Goal: Task Accomplishment & Management: Complete application form

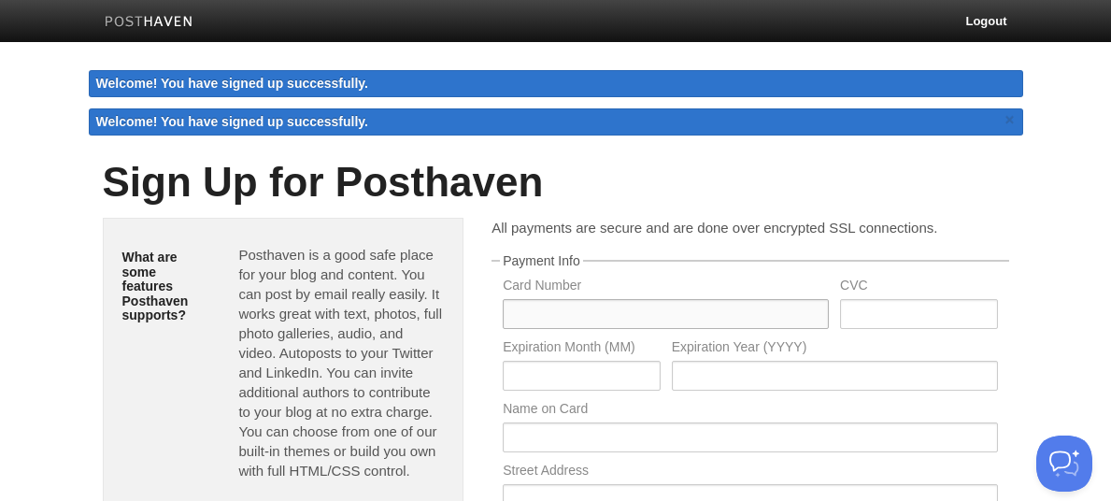
click at [522, 322] on input "text" at bounding box center [666, 314] width 326 height 30
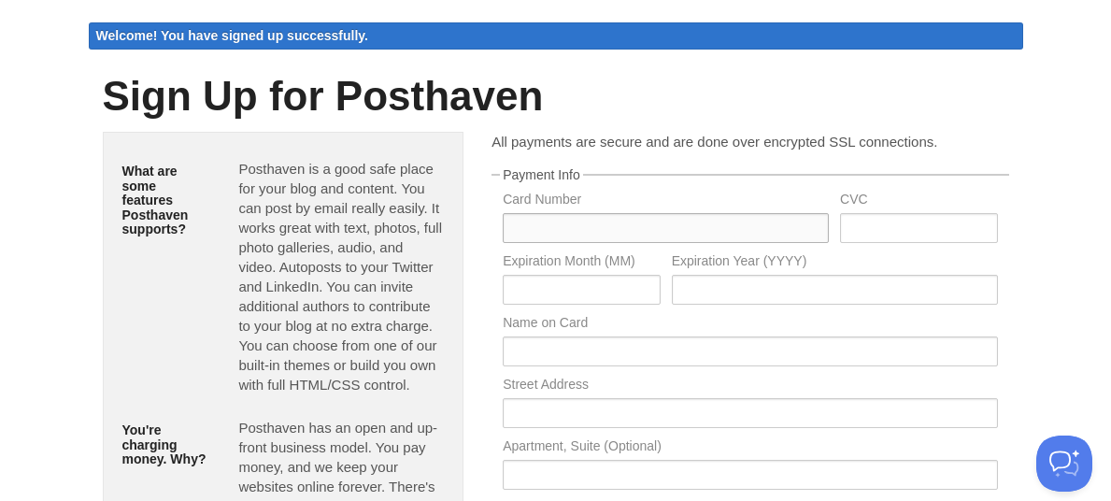
scroll to position [31, 0]
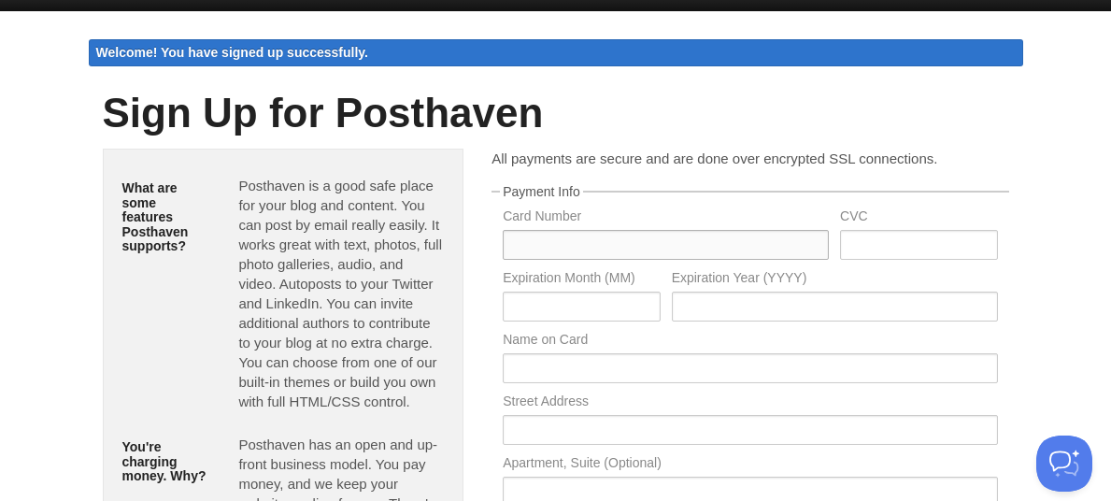
click at [529, 248] on input "text" at bounding box center [666, 245] width 326 height 30
type input "4564771002163042"
click at [544, 306] on input "text" at bounding box center [581, 307] width 157 height 30
type input "09"
click at [683, 308] on input "text" at bounding box center [835, 307] width 326 height 30
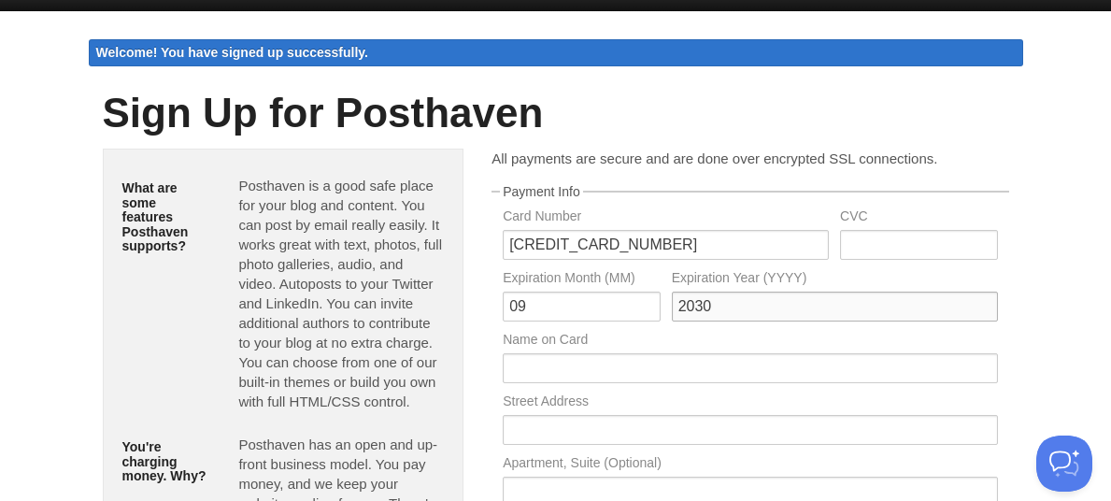
type input "2030"
click at [865, 250] on input "text" at bounding box center [918, 245] width 157 height 30
type input "683"
click at [551, 370] on input "text" at bounding box center [750, 368] width 494 height 30
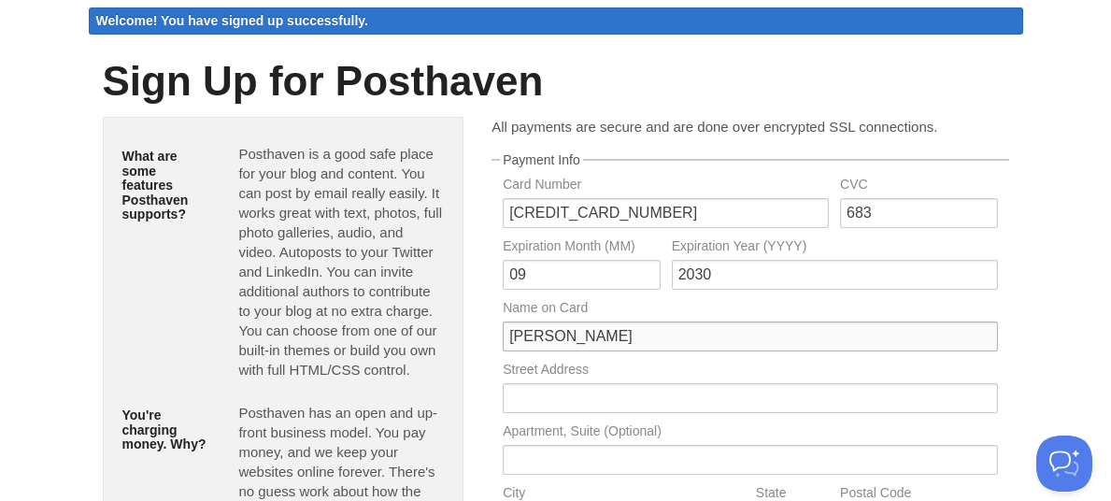
type input "CESAR OLIVARES LEIVA"
click at [516, 396] on input "text" at bounding box center [750, 398] width 494 height 30
type input "LA QUEBRADA 1021"
type input "TEMUCO"
type input "LA ARAUCANIA"
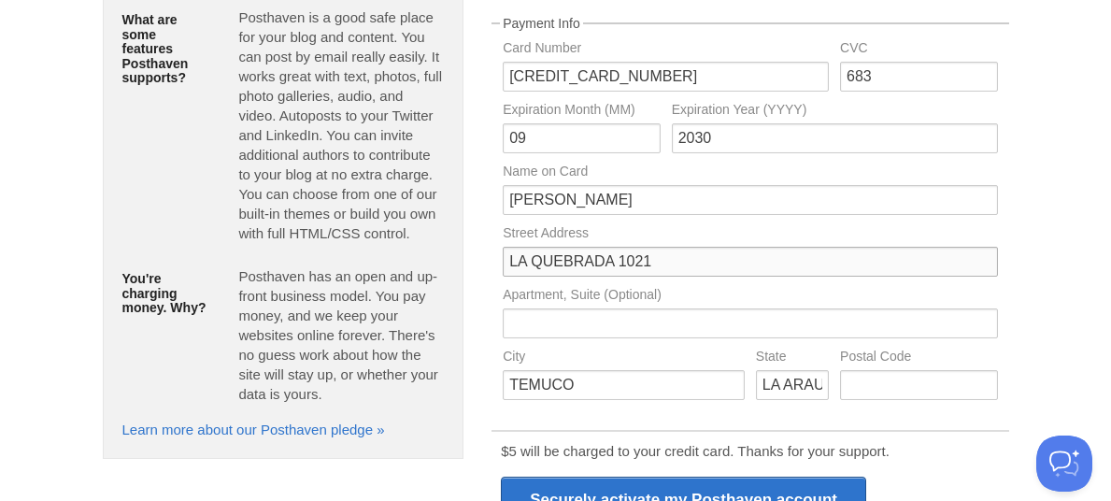
scroll to position [218, 0]
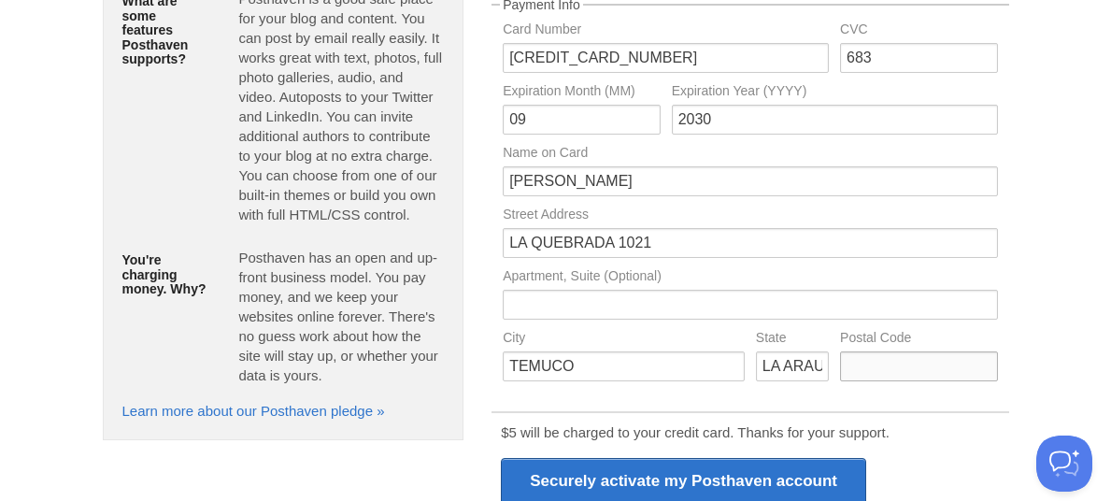
click at [866, 370] on input "text" at bounding box center [918, 366] width 157 height 30
type input "4811182"
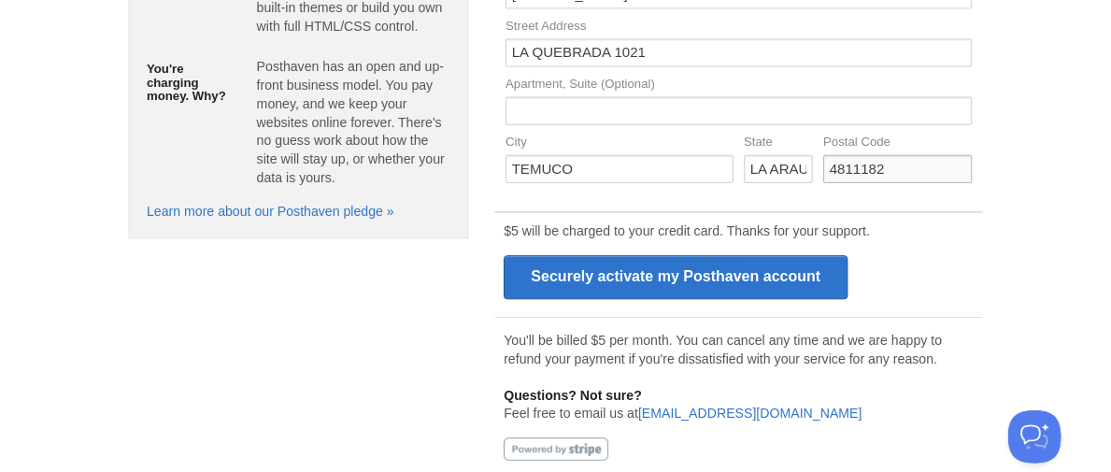
scroll to position [425, 0]
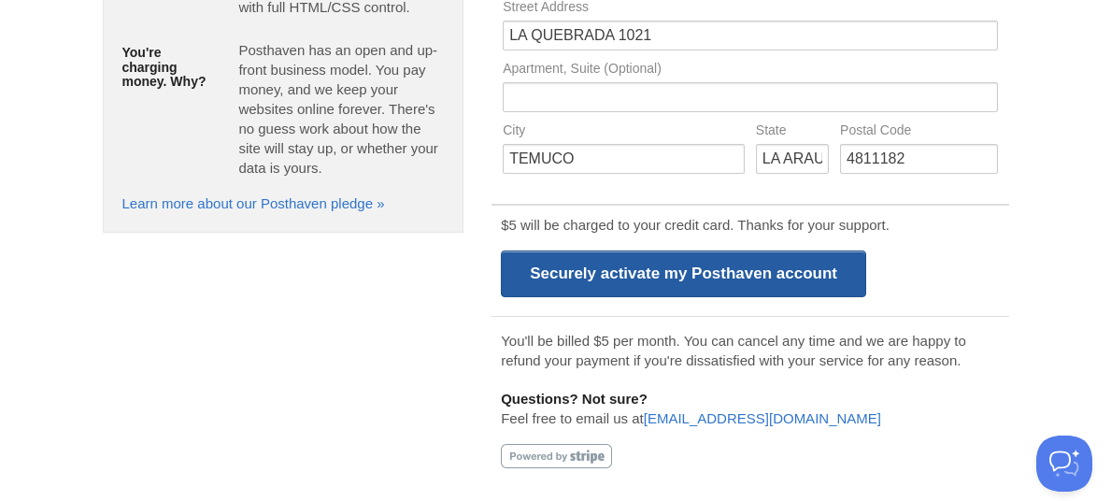
click at [747, 271] on input "Securely activate my Posthaven account" at bounding box center [683, 273] width 365 height 47
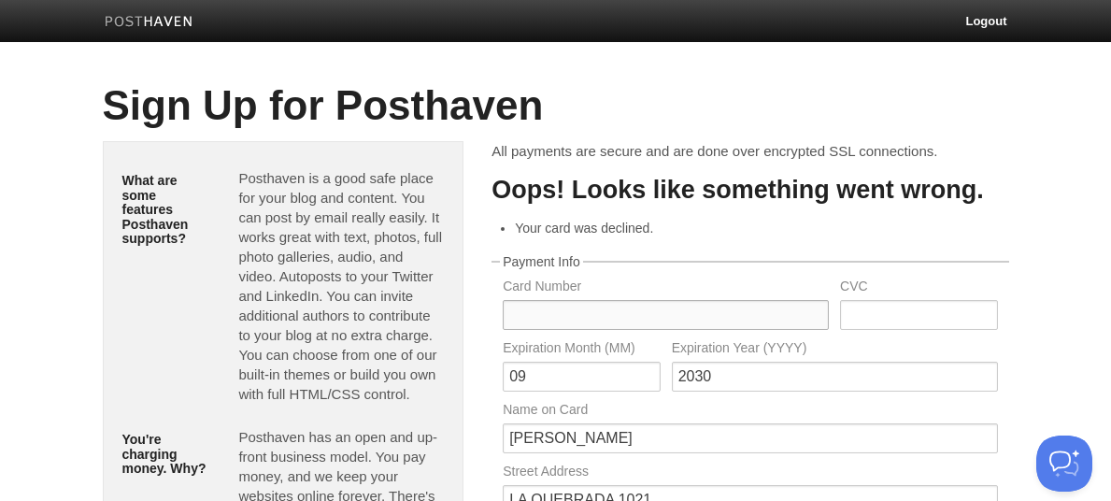
click at [515, 316] on input "text" at bounding box center [666, 315] width 326 height 30
type input "4345602048029697"
click at [868, 323] on input "text" at bounding box center [918, 315] width 157 height 30
type input "908"
drag, startPoint x: 536, startPoint y: 378, endPoint x: 563, endPoint y: 390, distance: 28.9
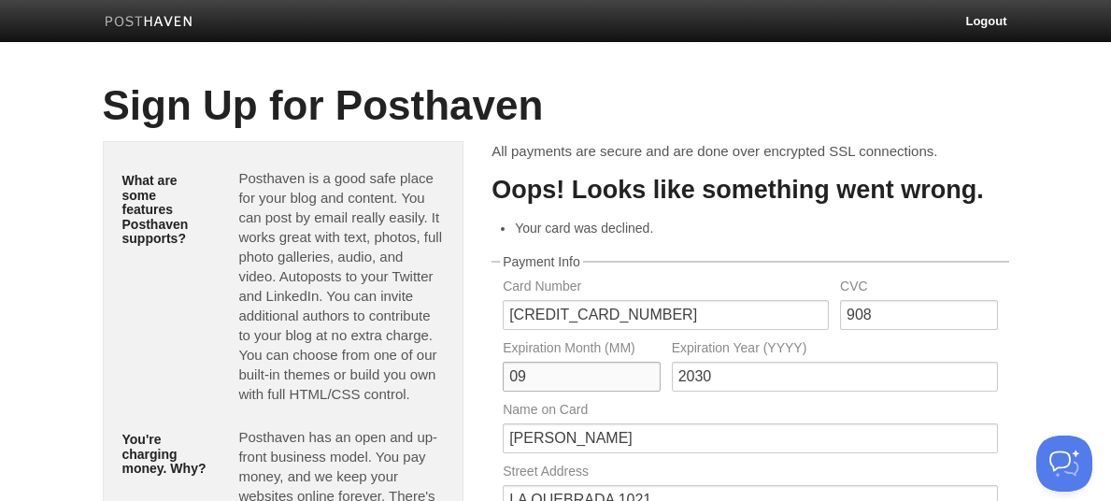
click at [557, 389] on input "09" at bounding box center [581, 377] width 157 height 30
type input "08"
drag, startPoint x: 695, startPoint y: 378, endPoint x: 736, endPoint y: 379, distance: 40.2
click at [736, 379] on input "2030" at bounding box center [835, 377] width 326 height 30
type input "2029"
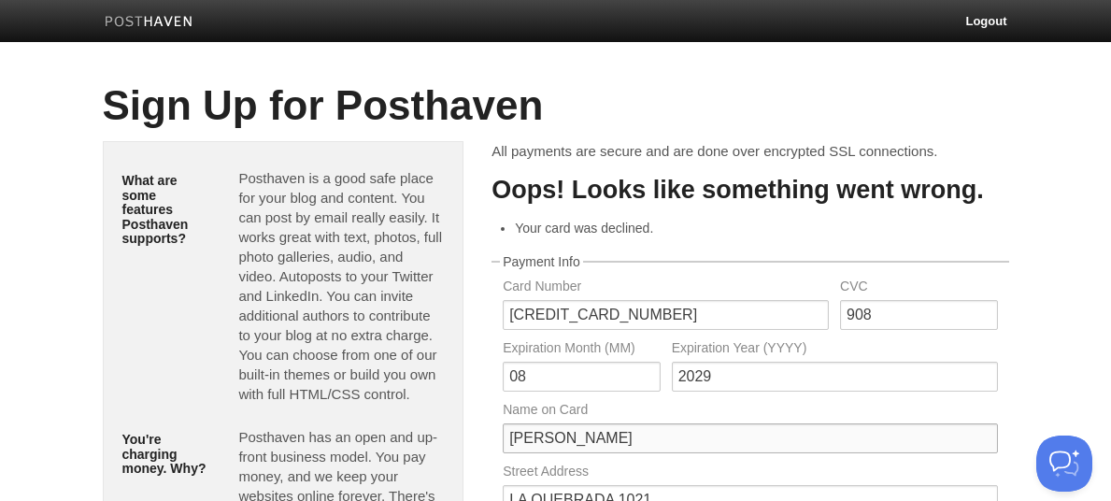
click at [651, 436] on input "CESAR OLIVARES LEIVA" at bounding box center [750, 438] width 494 height 30
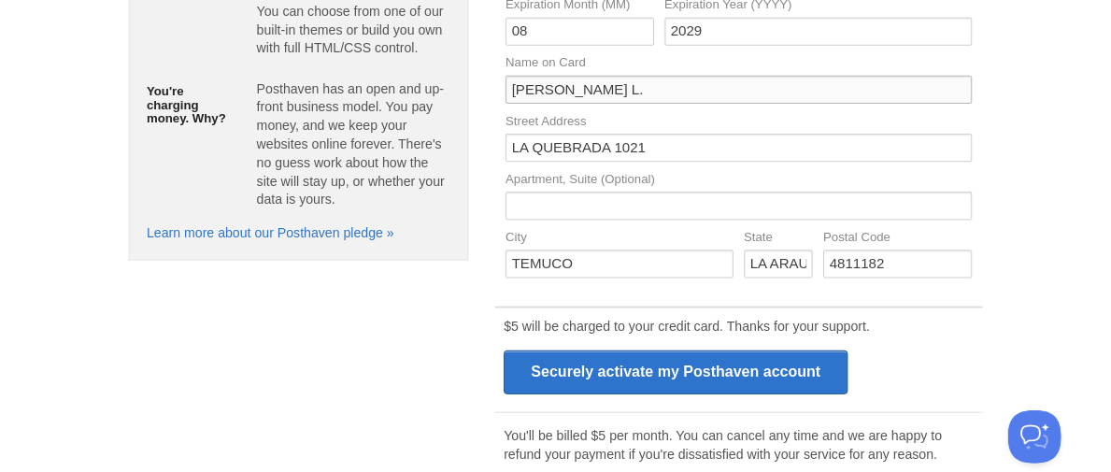
scroll to position [374, 0]
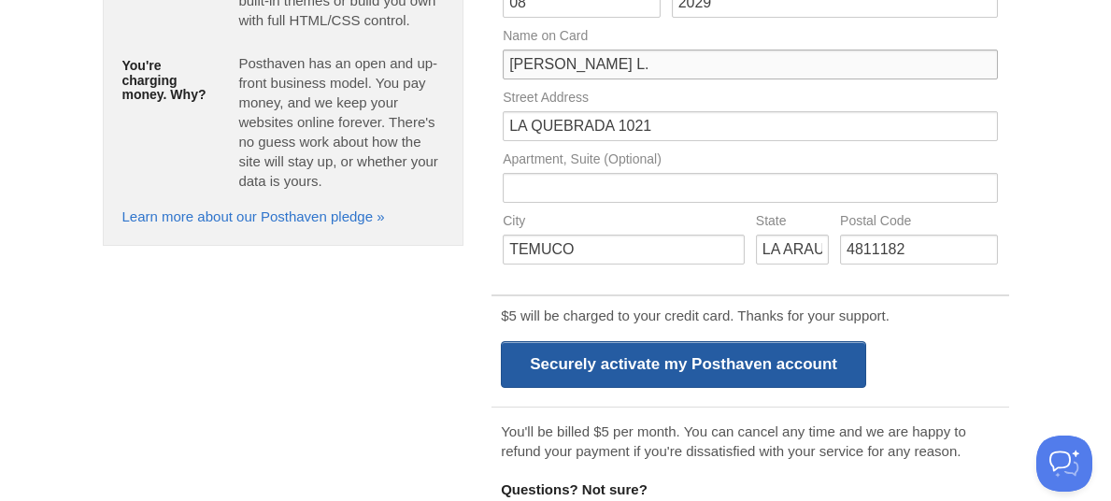
type input "CESAR OLIVARES L."
click at [738, 371] on input "Securely activate my Posthaven account" at bounding box center [683, 364] width 365 height 47
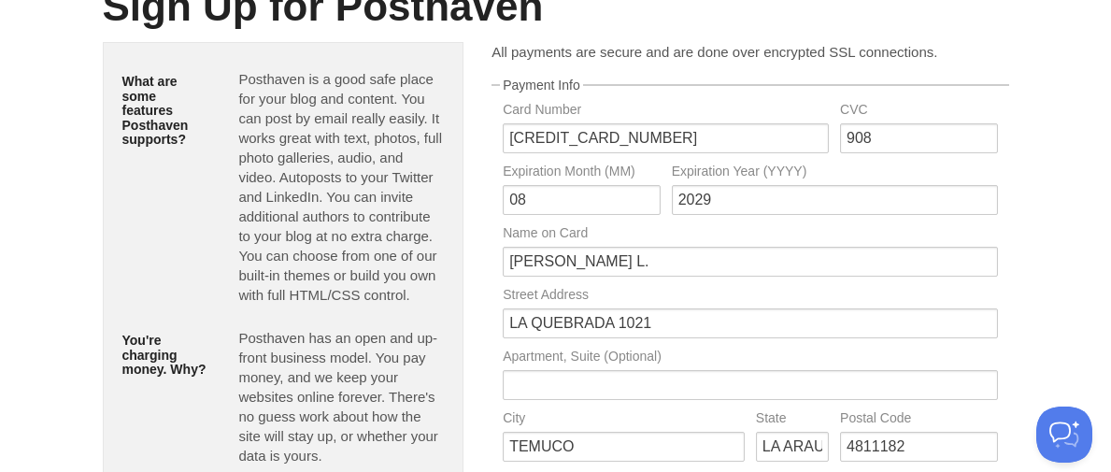
scroll to position [93, 0]
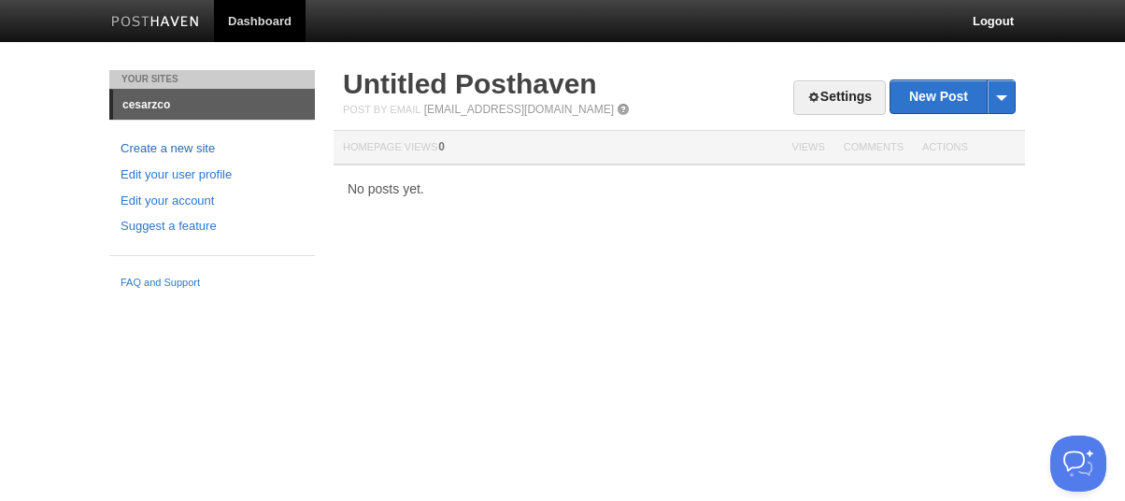
click at [194, 144] on link "Create a new site" at bounding box center [212, 149] width 183 height 20
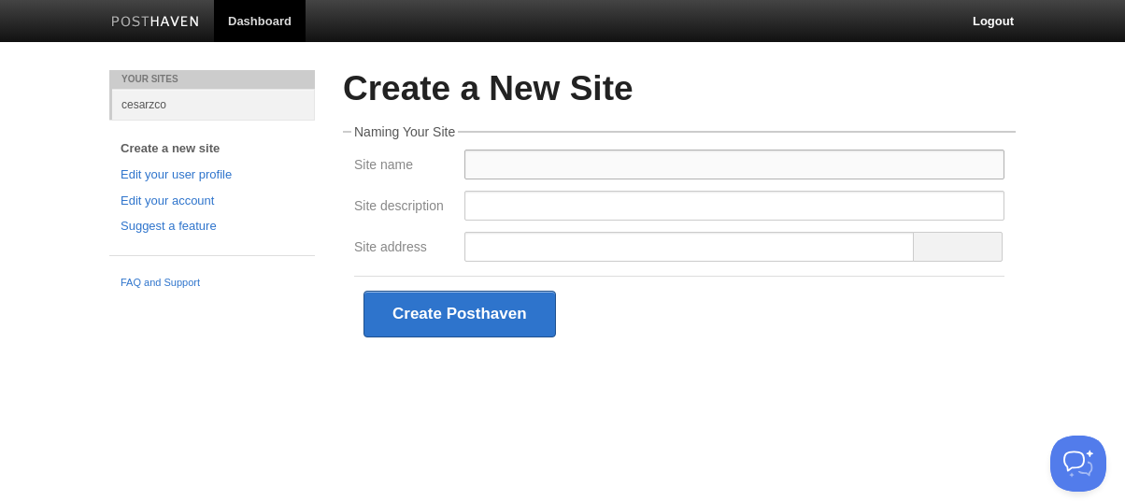
click at [481, 163] on input "Site name" at bounding box center [735, 165] width 540 height 30
click at [497, 208] on input "Site description" at bounding box center [735, 206] width 540 height 30
drag, startPoint x: 556, startPoint y: 164, endPoint x: 451, endPoint y: 167, distance: 104.7
click at [451, 167] on div "Site name CESARZCO" at bounding box center [680, 170] width 662 height 41
type input "c"
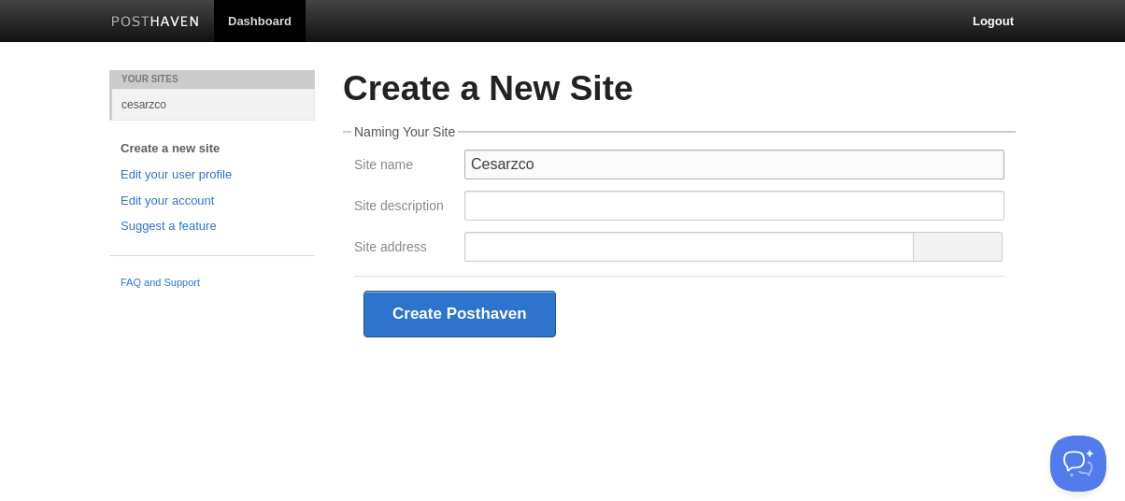
type input "Cesarzco"
click at [482, 209] on input "Site description" at bounding box center [735, 206] width 540 height 30
click at [192, 197] on link "Edit your account" at bounding box center [212, 202] width 183 height 20
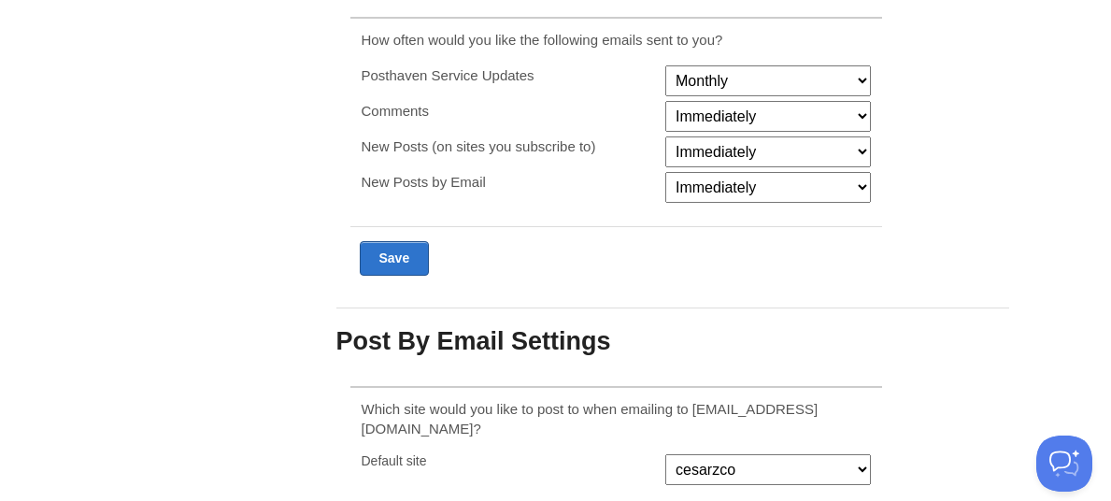
scroll to position [405, 0]
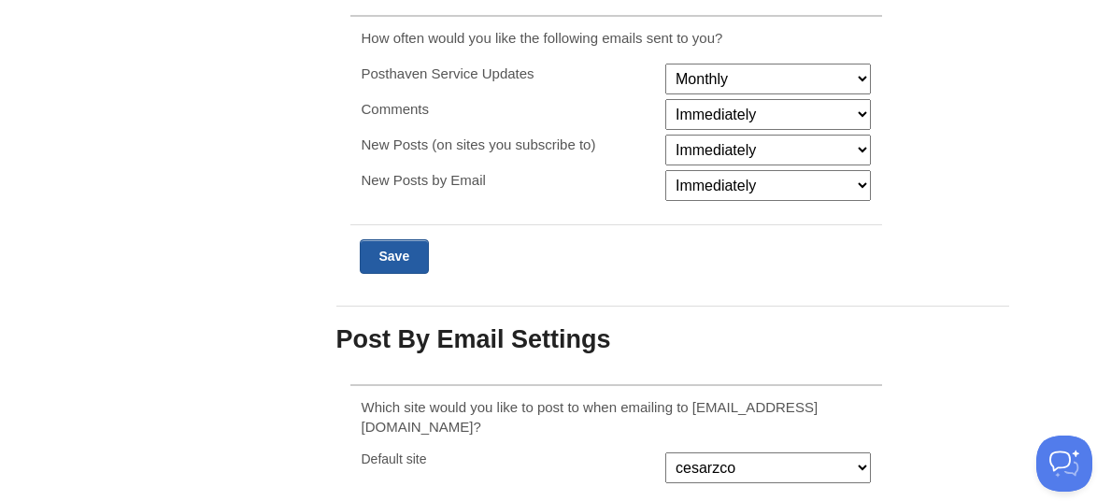
click at [390, 259] on input "Submit" at bounding box center [395, 256] width 70 height 35
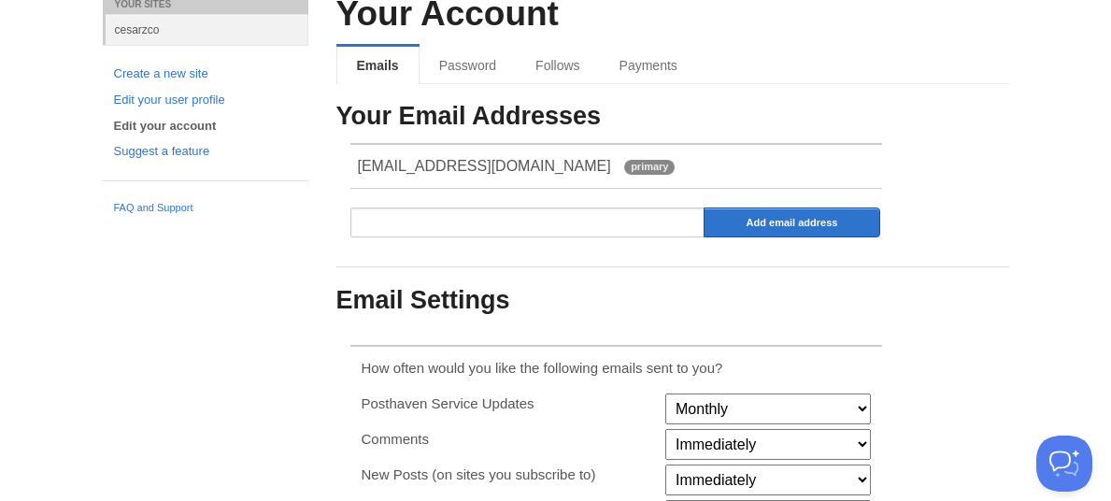
scroll to position [70, 0]
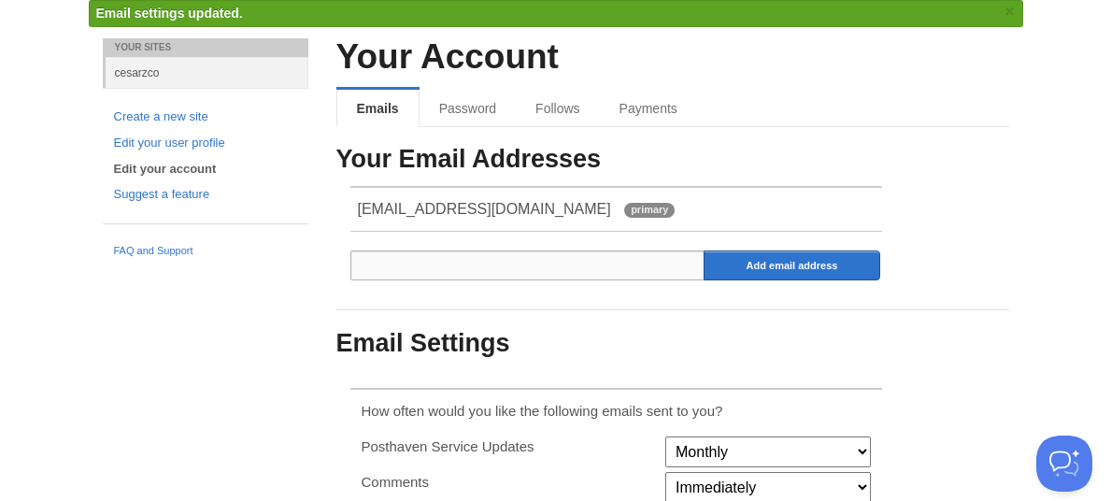
click at [390, 259] on input "email" at bounding box center [527, 265] width 355 height 30
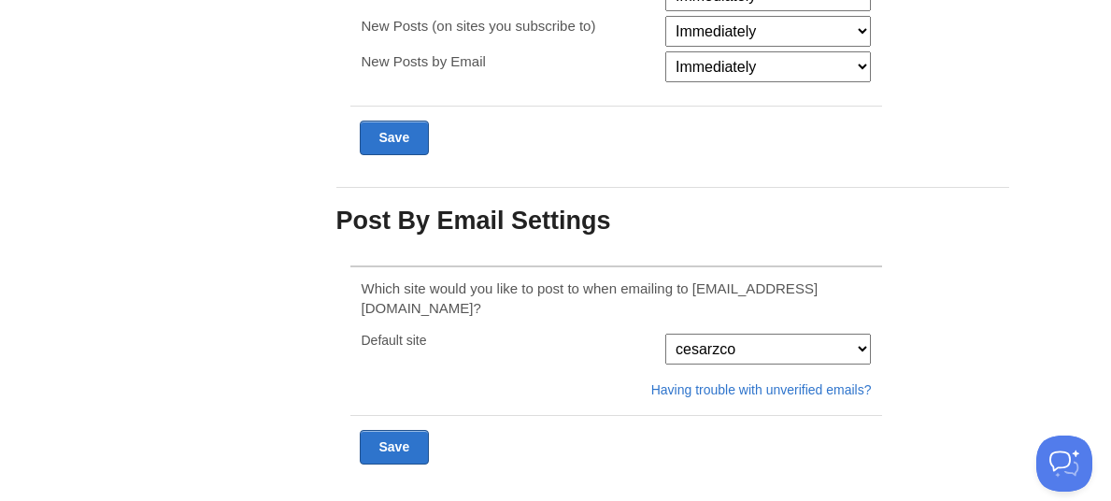
scroll to position [537, 0]
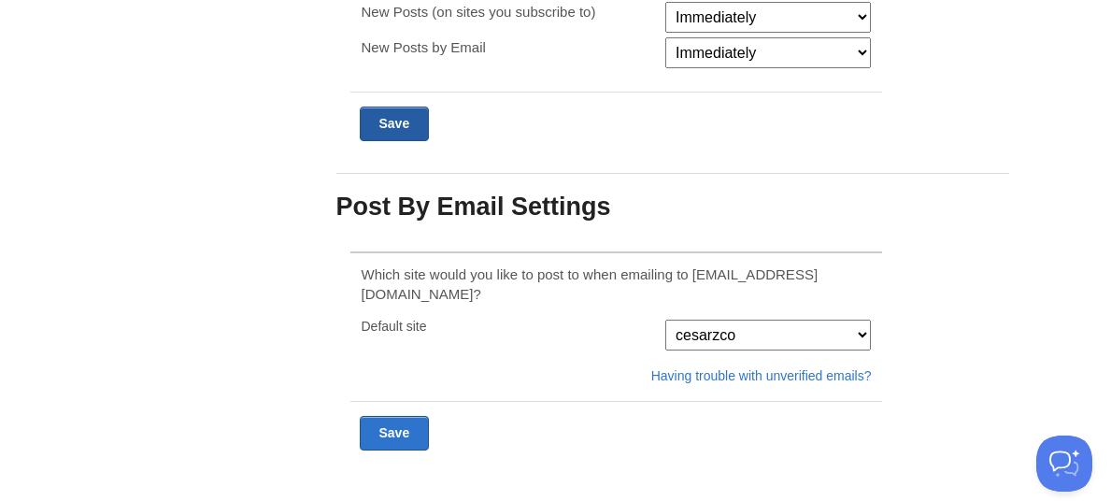
type input "cesarzco@gmail.com"
click at [393, 124] on input "Submit" at bounding box center [395, 124] width 70 height 35
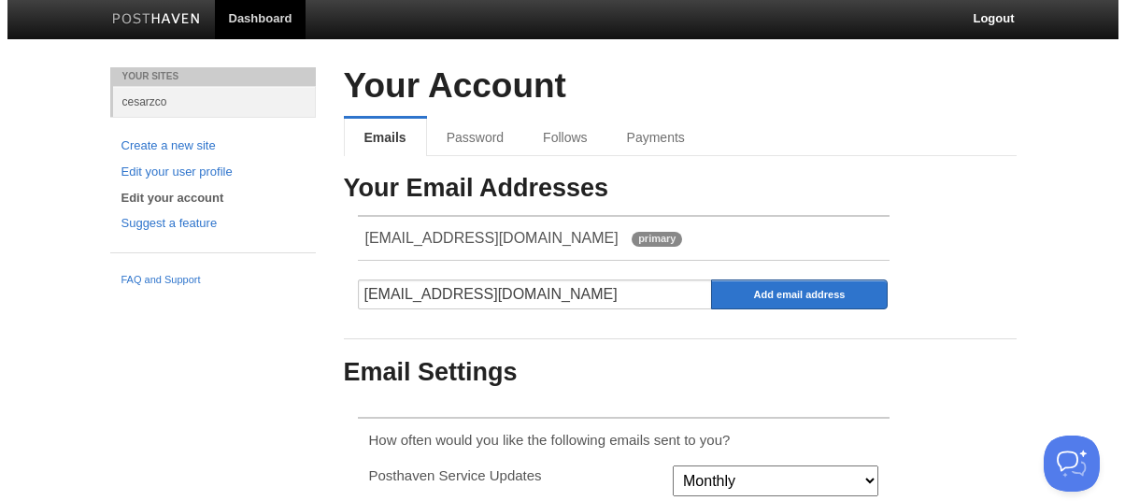
scroll to position [0, 0]
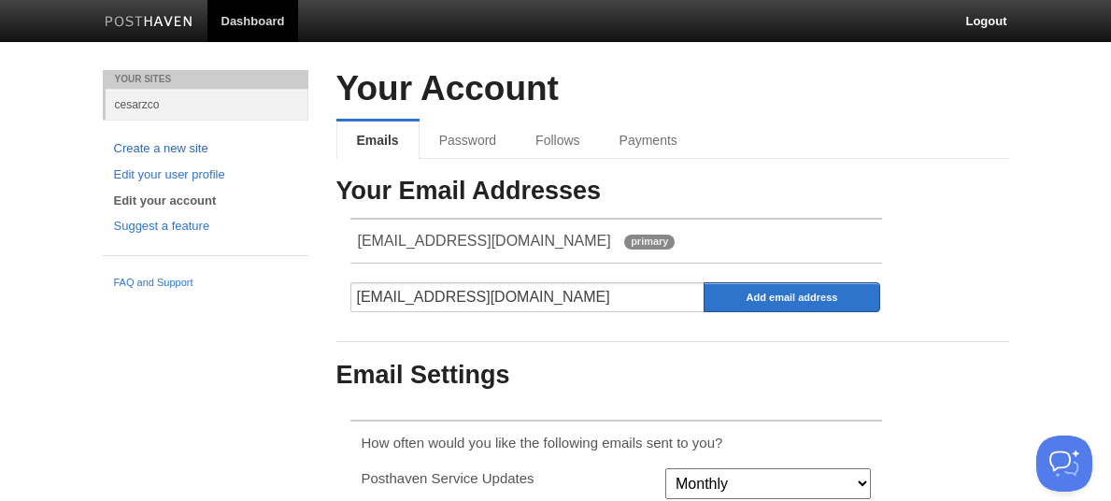
click at [195, 148] on link "Create a new site" at bounding box center [205, 149] width 183 height 20
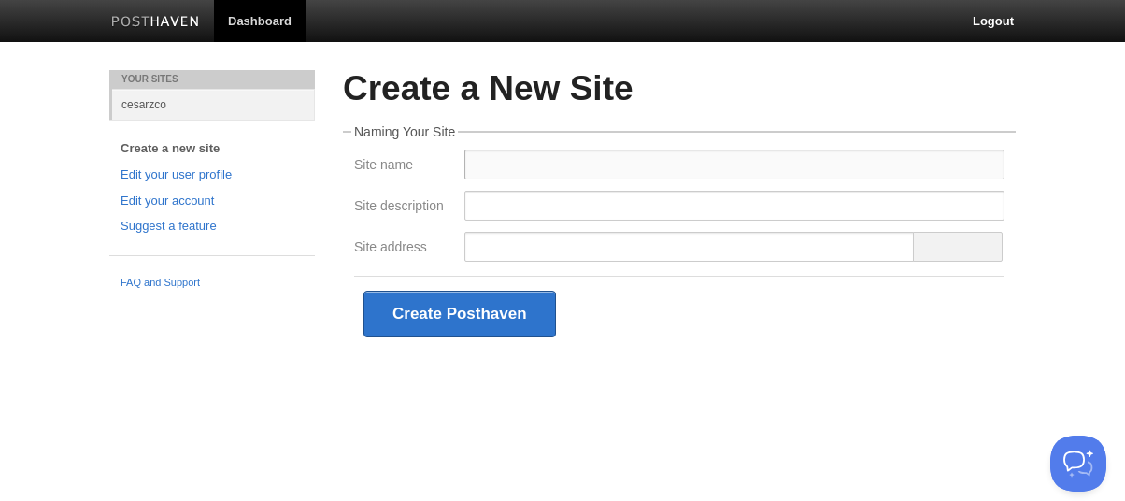
click at [479, 164] on input "Site name" at bounding box center [735, 165] width 540 height 30
type input "cesarzco"
click at [484, 207] on input "Site description" at bounding box center [735, 206] width 540 height 30
type input "un blog de posthaven"
click at [485, 245] on input "Site address" at bounding box center [690, 247] width 451 height 30
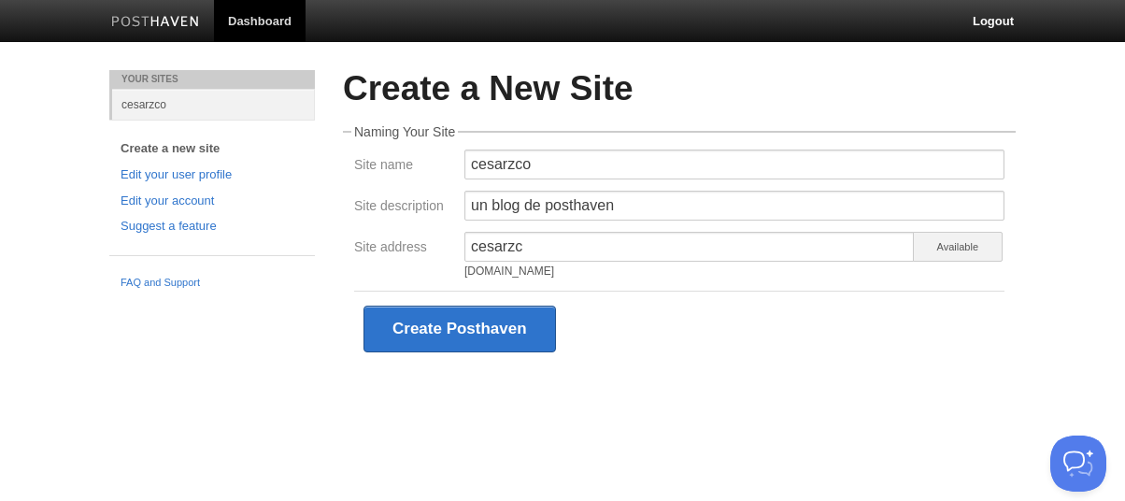
click at [497, 273] on div "cesarzc.posthaven.com" at bounding box center [690, 270] width 451 height 11
click at [529, 251] on input "cesarzc" at bounding box center [690, 247] width 451 height 30
type input "cesarzc"
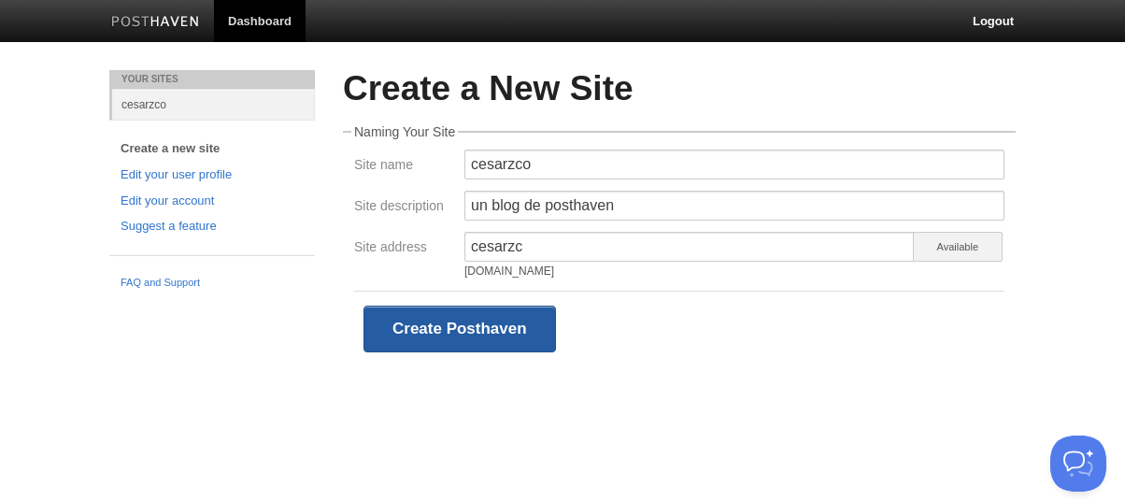
click at [497, 323] on button "Create Posthaven" at bounding box center [460, 329] width 193 height 47
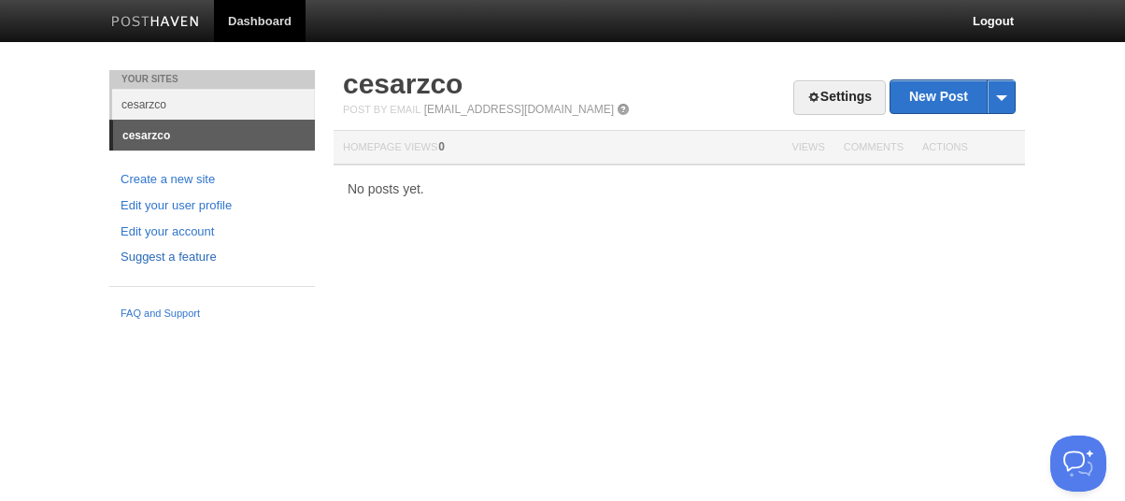
click at [200, 255] on link "Suggest a feature" at bounding box center [212, 258] width 183 height 20
click at [1003, 93] on span at bounding box center [1001, 96] width 28 height 33
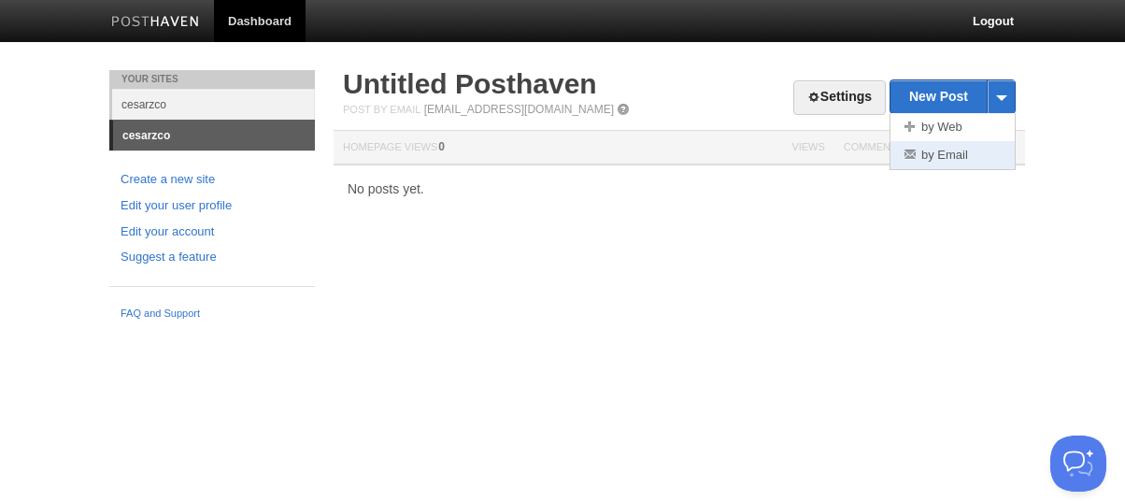
click at [971, 154] on link "by Email" at bounding box center [953, 155] width 124 height 28
click at [1001, 95] on span at bounding box center [1001, 96] width 28 height 33
click at [974, 125] on link "by Web" at bounding box center [953, 127] width 124 height 28
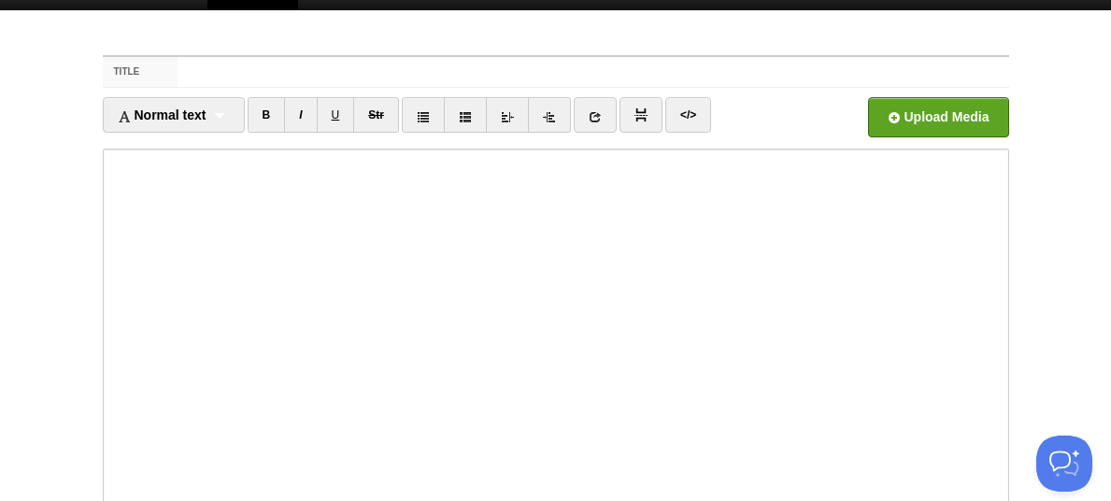
scroll to position [31, 0]
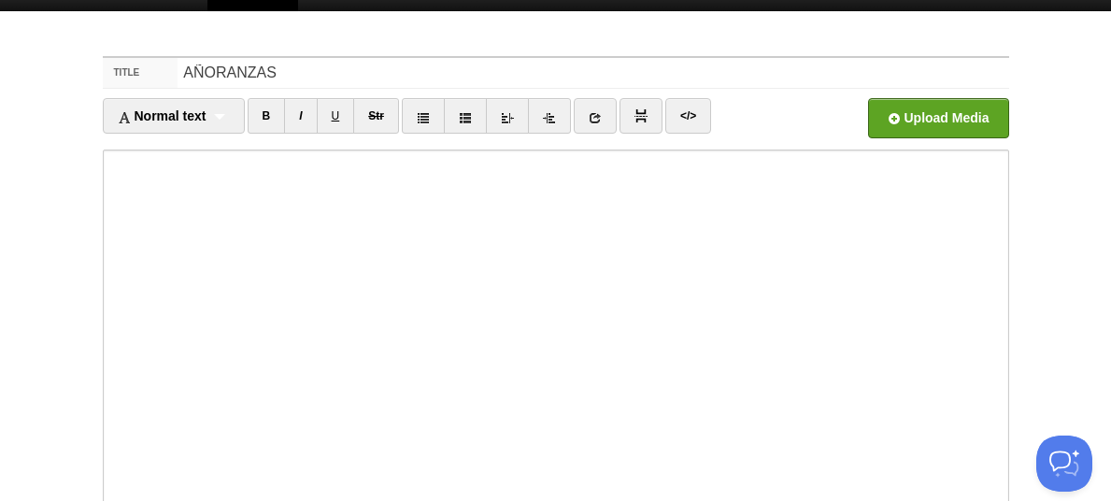
type input "AÑORANZAS"
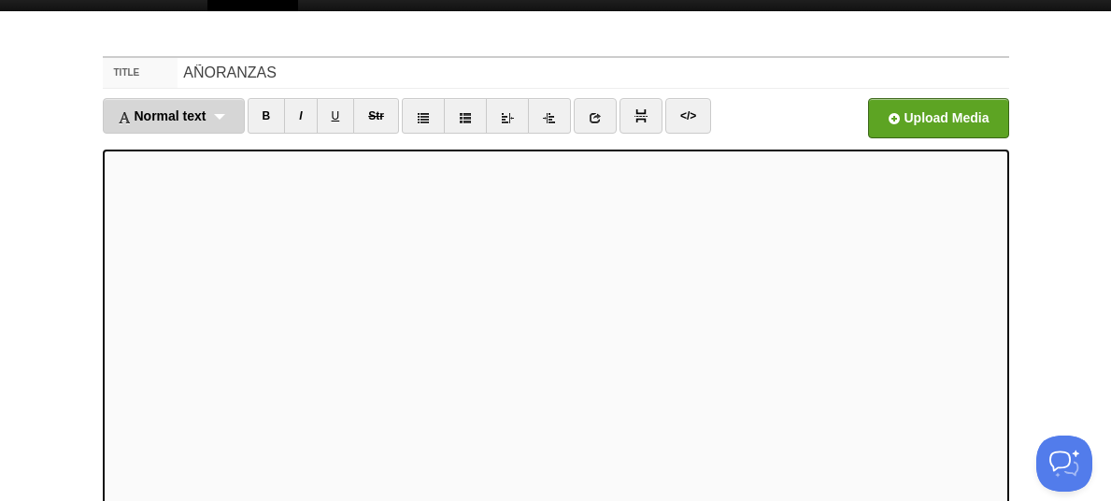
click at [226, 120] on div "Normal text Normal text Heading 1 Heading 2 Heading 3" at bounding box center [174, 116] width 142 height 36
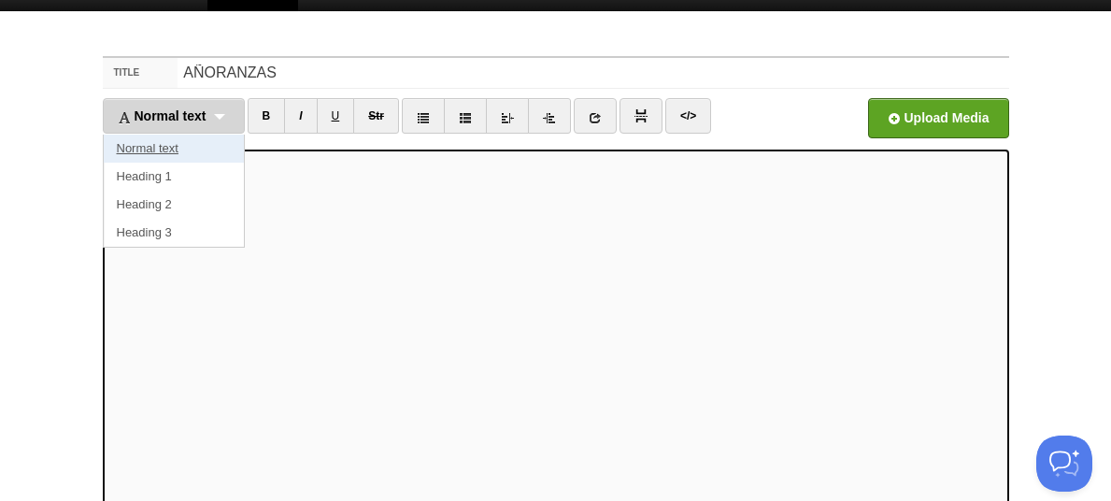
click at [175, 147] on link "Normal text" at bounding box center [174, 149] width 140 height 28
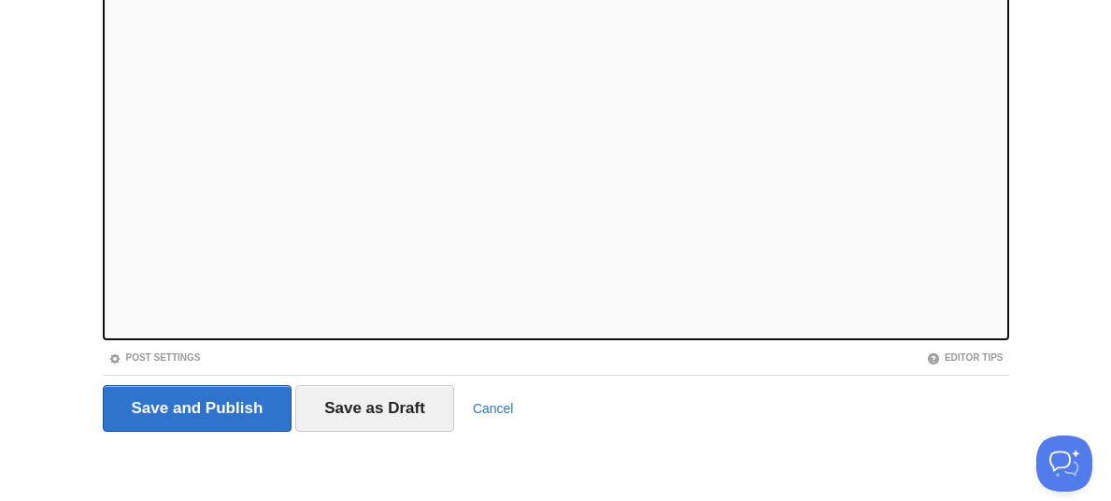
scroll to position [290, 0]
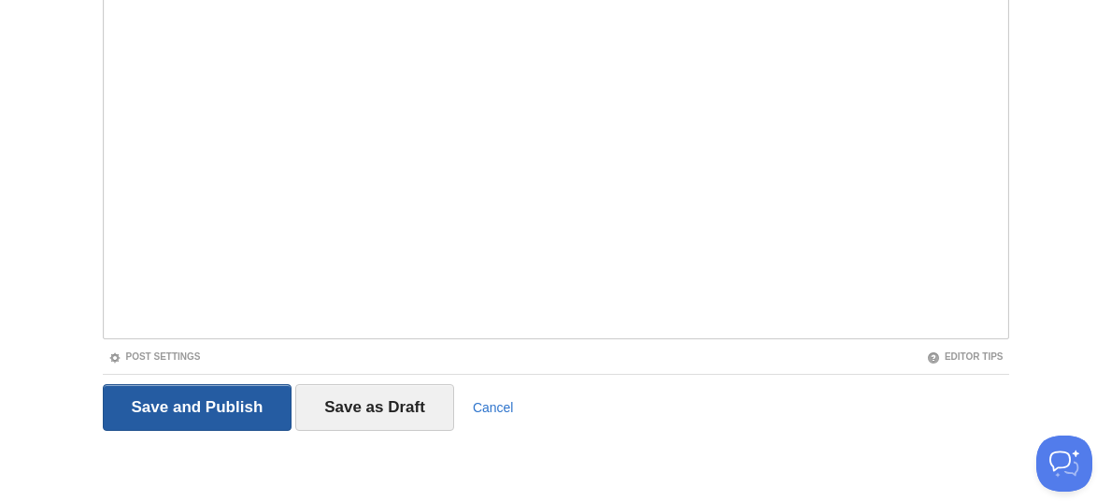
click at [250, 402] on input "Save and Publish" at bounding box center [198, 407] width 190 height 47
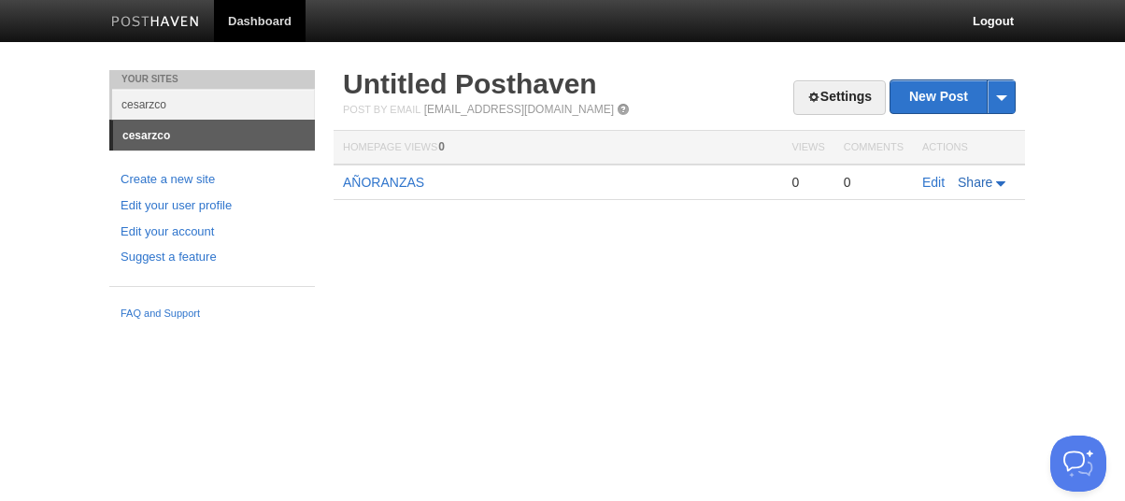
click at [998, 180] on link "Share" at bounding box center [983, 182] width 51 height 15
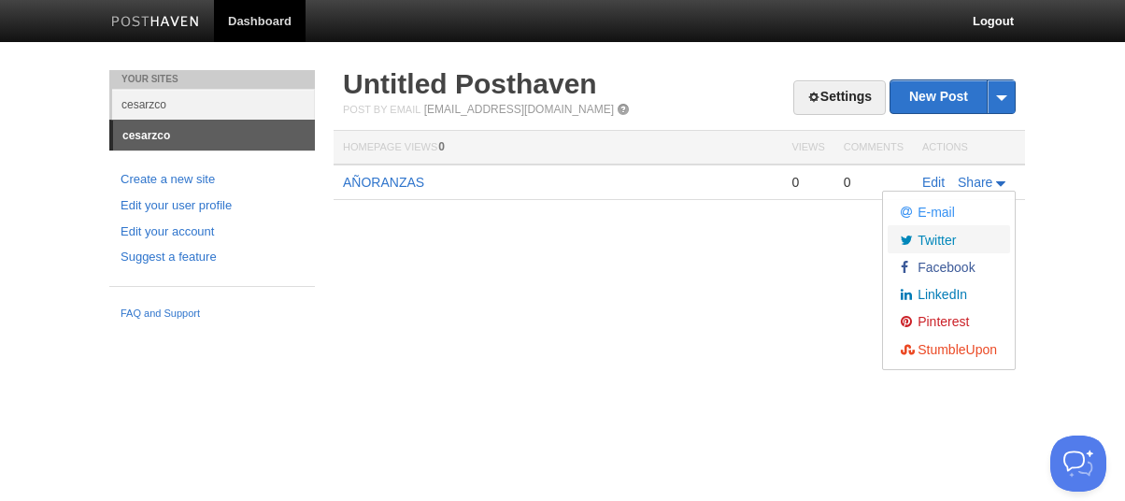
click at [962, 238] on link "Twitter" at bounding box center [949, 238] width 122 height 27
